Goal: Find specific page/section: Find specific page/section

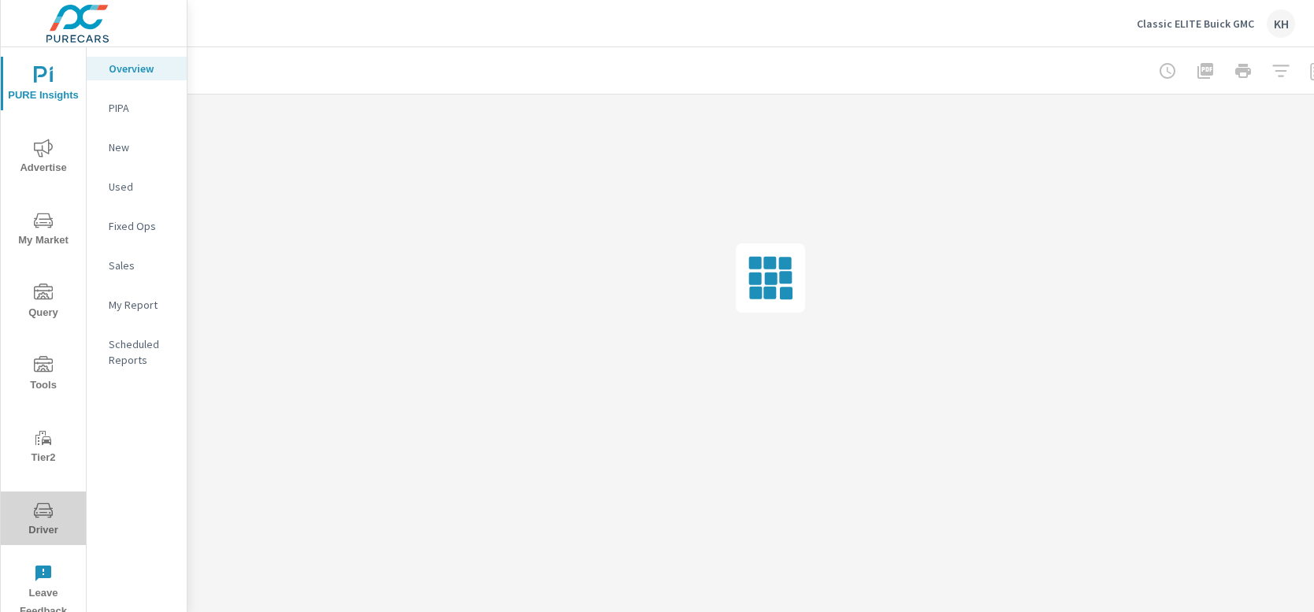
click at [45, 507] on icon "nav menu" at bounding box center [43, 510] width 19 height 19
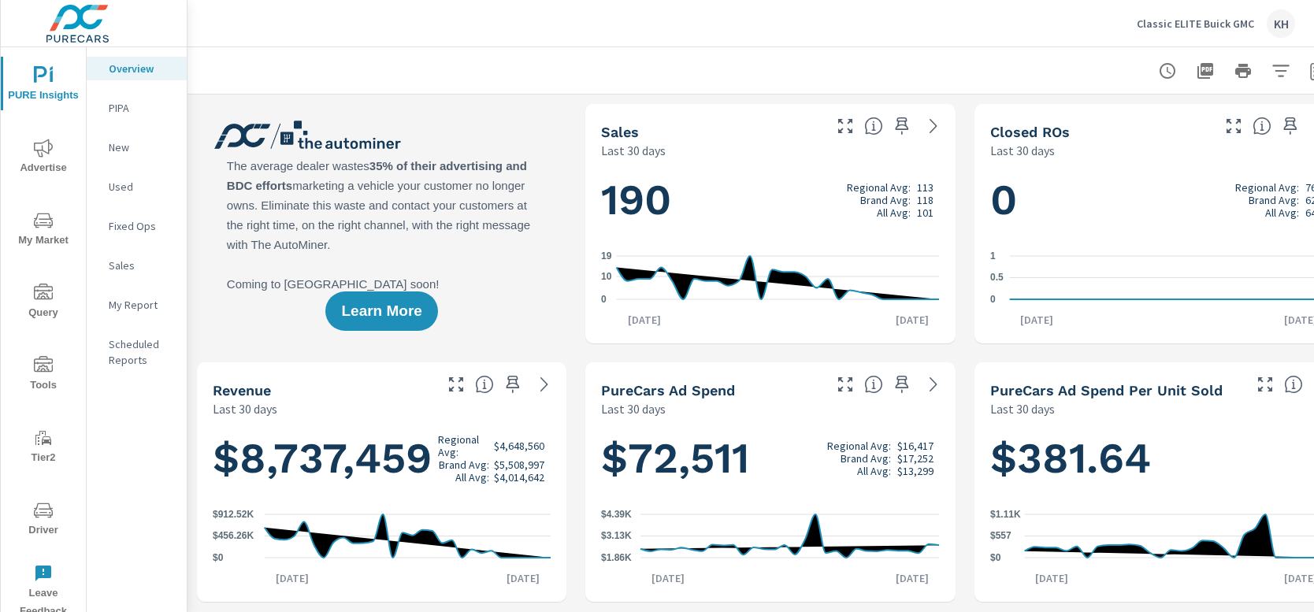
click at [35, 526] on span "Driver" at bounding box center [44, 520] width 76 height 39
